Goal: Use online tool/utility: Utilize a website feature to perform a specific function

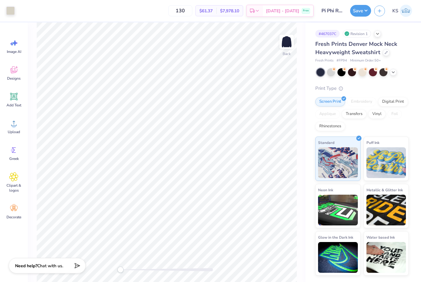
click at [401, 71] on div at bounding box center [362, 72] width 92 height 8
click at [393, 71] on icon at bounding box center [392, 72] width 5 height 5
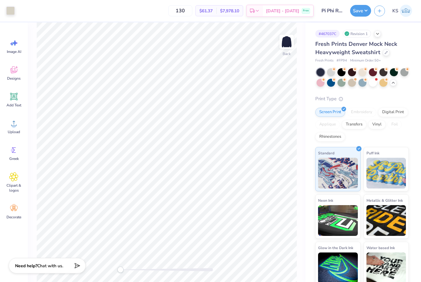
click at [373, 75] on div at bounding box center [373, 72] width 8 height 8
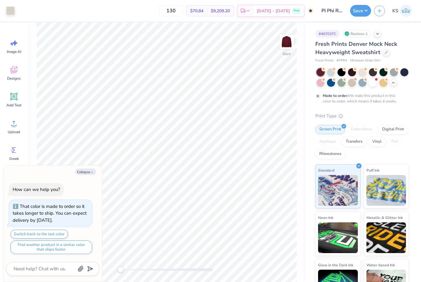
click at [354, 71] on div at bounding box center [352, 72] width 8 height 8
click at [318, 71] on div at bounding box center [320, 72] width 8 height 8
click at [373, 71] on div at bounding box center [373, 72] width 8 height 8
click at [320, 71] on div at bounding box center [320, 72] width 8 height 8
click at [398, 55] on div "Fresh Prints Denver Mock Neck Heavyweight Sweatshirt" at bounding box center [361, 48] width 93 height 17
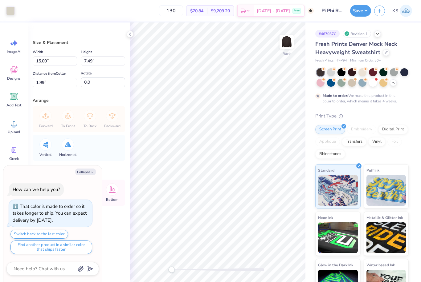
click at [89, 180] on div "How can we help you? That color is made to order so it takes longer to ship. Yo…" at bounding box center [52, 218] width 92 height 81
click at [85, 175] on button "Collapse" at bounding box center [85, 172] width 21 height 6
type textarea "x"
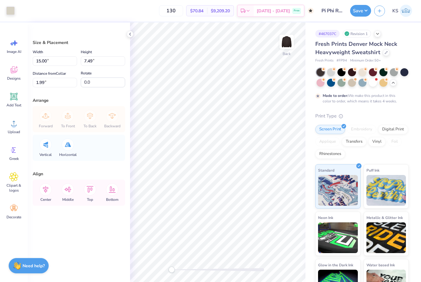
click at [10, 10] on div at bounding box center [10, 10] width 9 height 9
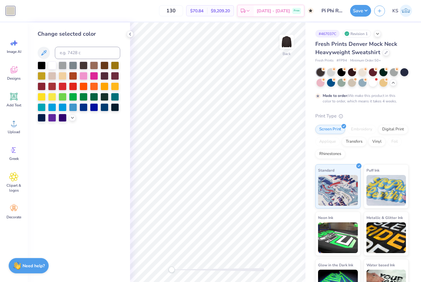
click at [86, 75] on div at bounding box center [83, 76] width 8 height 8
click at [66, 117] on div at bounding box center [63, 118] width 8 height 8
click at [75, 119] on div at bounding box center [72, 118] width 7 height 7
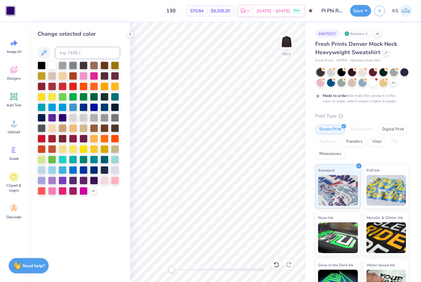
click at [103, 182] on div at bounding box center [104, 181] width 8 height 8
click at [364, 16] on button "Save" at bounding box center [360, 11] width 21 height 12
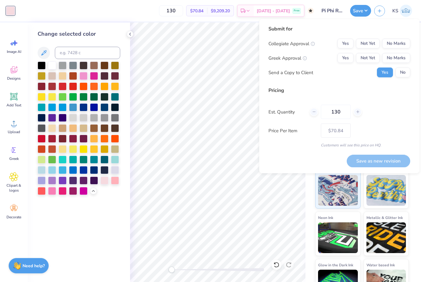
click at [396, 47] on button "No Marks" at bounding box center [396, 44] width 28 height 10
click at [372, 59] on button "Not Yet" at bounding box center [368, 58] width 24 height 10
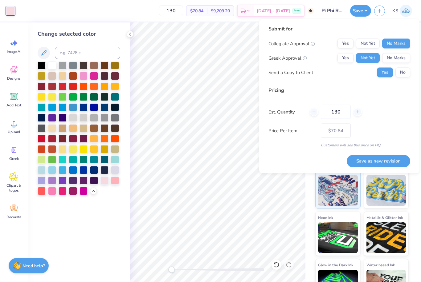
click at [390, 164] on button "Save as new revision" at bounding box center [377, 161] width 63 height 13
type input "$70.84"
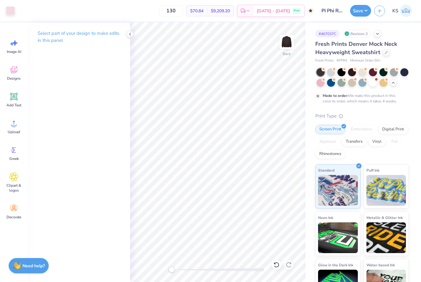
click at [274, 269] on div at bounding box center [276, 265] width 10 height 10
click at [276, 264] on icon at bounding box center [276, 265] width 6 height 6
click at [319, 70] on div at bounding box center [320, 72] width 8 height 8
click at [353, 69] on circle at bounding box center [355, 69] width 4 height 4
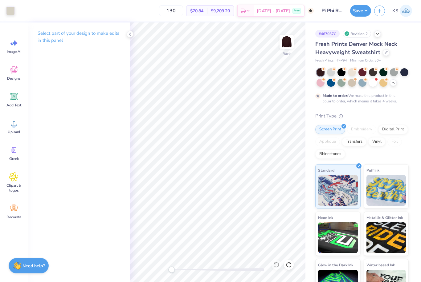
click at [320, 74] on div at bounding box center [320, 72] width 8 height 8
click at [402, 73] on div at bounding box center [404, 72] width 8 height 8
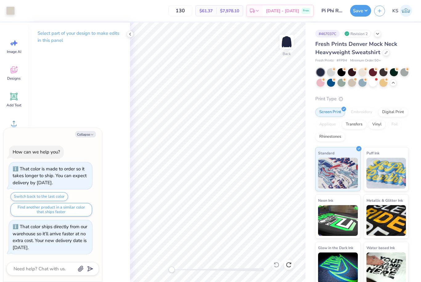
click at [320, 71] on div at bounding box center [320, 72] width 8 height 8
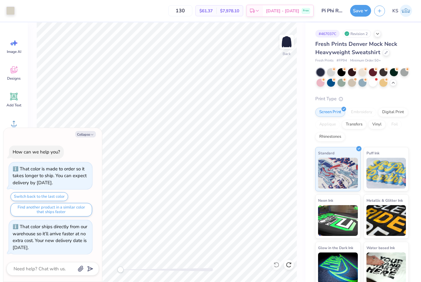
click at [364, 83] on div at bounding box center [362, 83] width 8 height 8
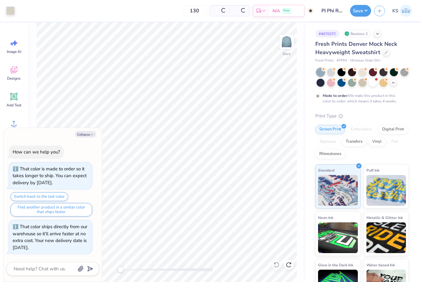
scroll to position [26, 0]
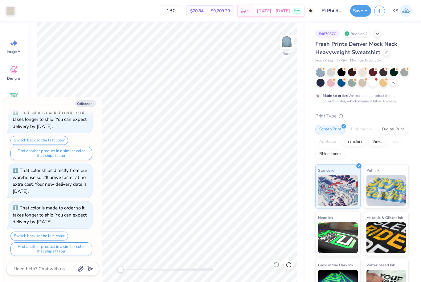
click at [88, 104] on button "Collapse" at bounding box center [85, 103] width 21 height 6
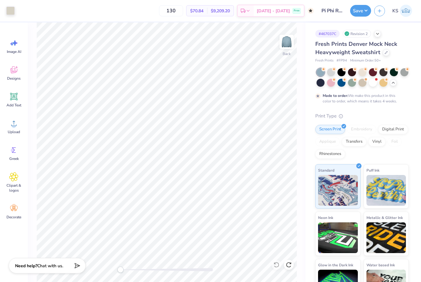
click at [341, 84] on div at bounding box center [341, 83] width 8 height 8
click at [363, 83] on div at bounding box center [362, 83] width 8 height 8
click at [390, 83] on div at bounding box center [393, 82] width 7 height 7
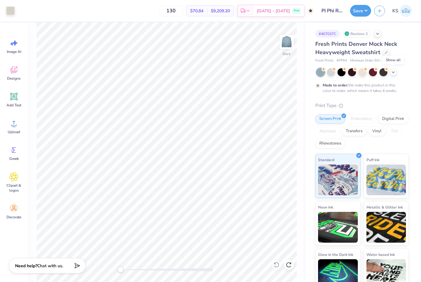
click at [394, 73] on icon at bounding box center [392, 72] width 5 height 5
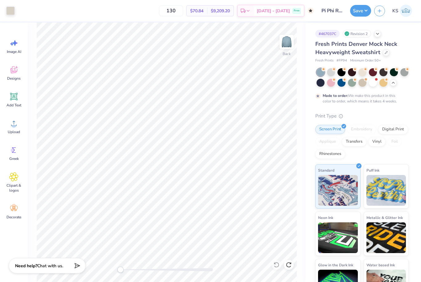
click at [321, 82] on div at bounding box center [320, 83] width 8 height 8
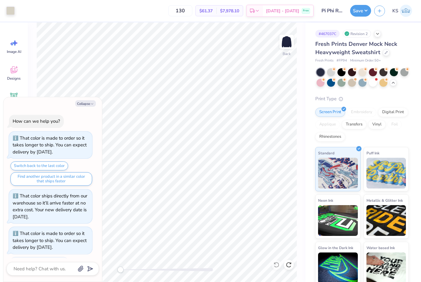
scroll to position [63, 0]
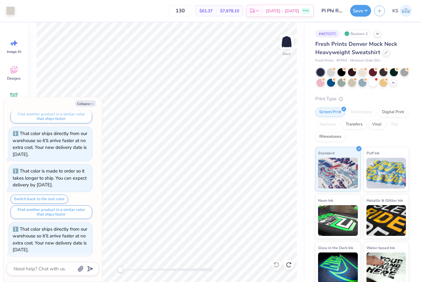
click at [373, 82] on div at bounding box center [373, 83] width 8 height 8
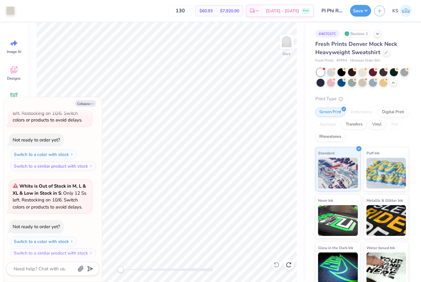
click at [322, 83] on div at bounding box center [320, 83] width 8 height 8
click at [353, 81] on div at bounding box center [352, 83] width 8 height 8
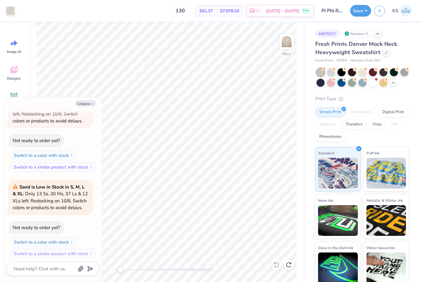
click at [360, 72] on div at bounding box center [362, 72] width 8 height 8
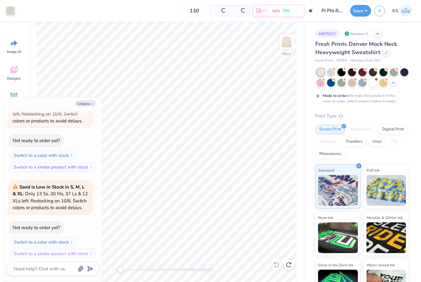
scroll to position [379, 0]
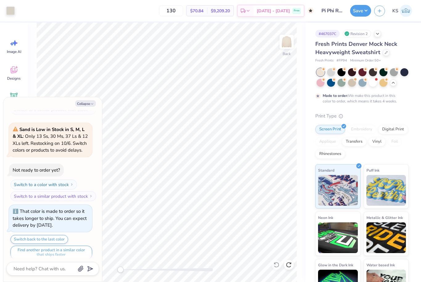
click at [319, 68] on div at bounding box center [320, 72] width 8 height 8
click at [401, 59] on div "Fresh Prints # FP94 Minimum Order: 50 +" at bounding box center [361, 60] width 93 height 5
click at [354, 83] on div at bounding box center [352, 83] width 8 height 8
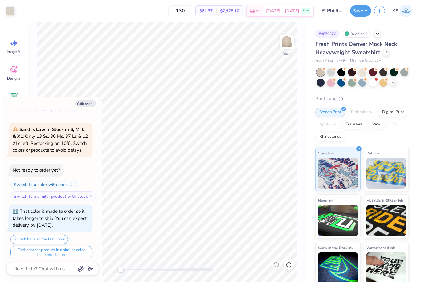
scroll to position [502, 0]
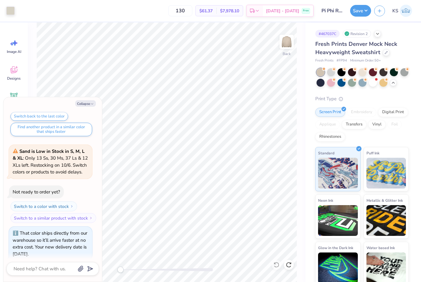
click at [373, 84] on div at bounding box center [373, 83] width 8 height 8
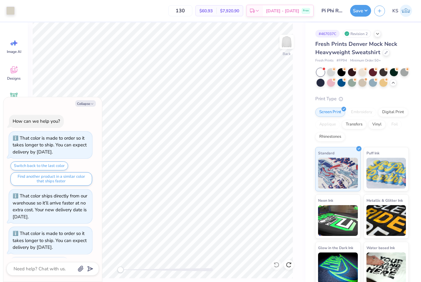
type textarea "x"
